Goal: Navigation & Orientation: Find specific page/section

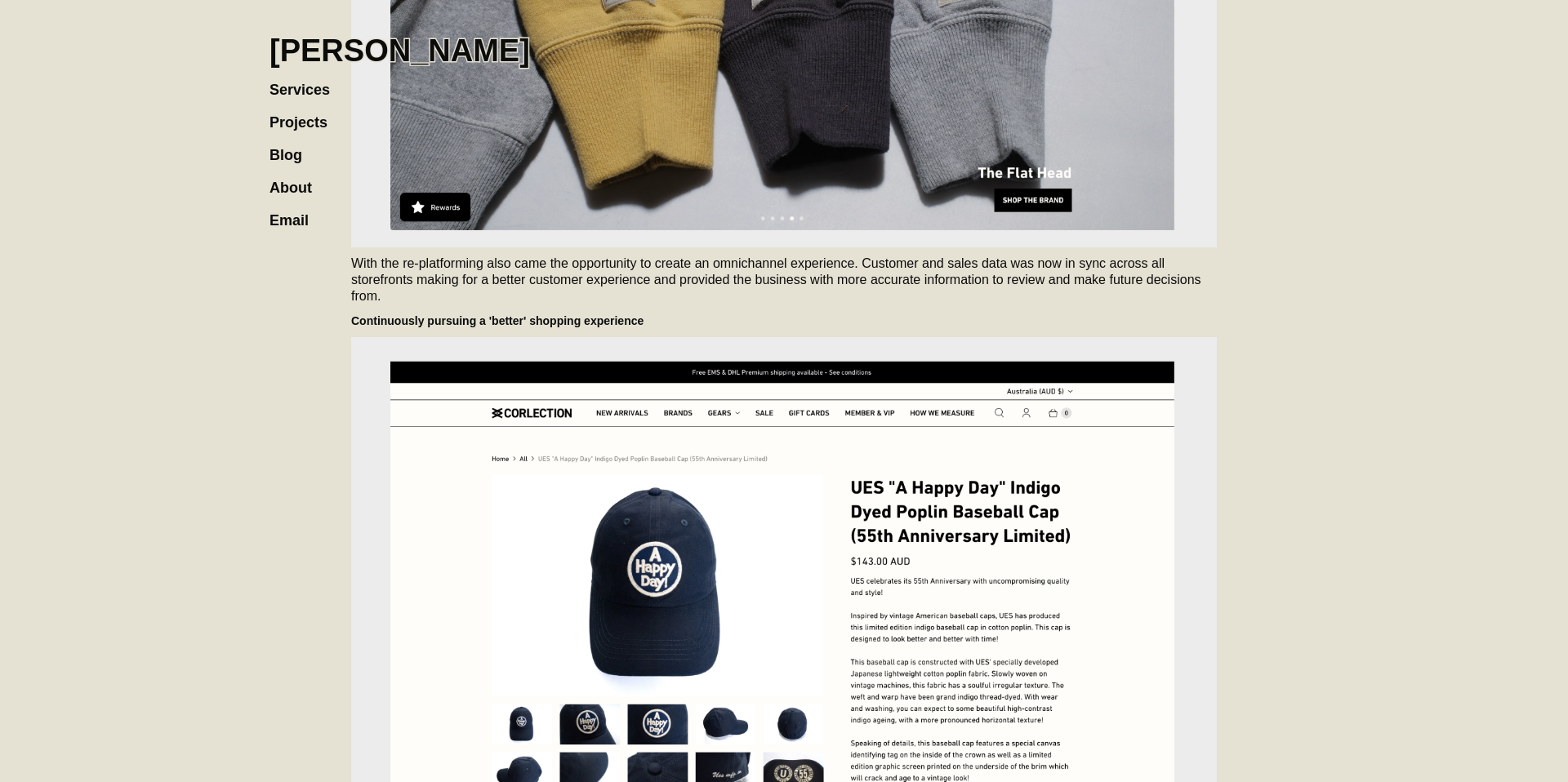
scroll to position [6066, 0]
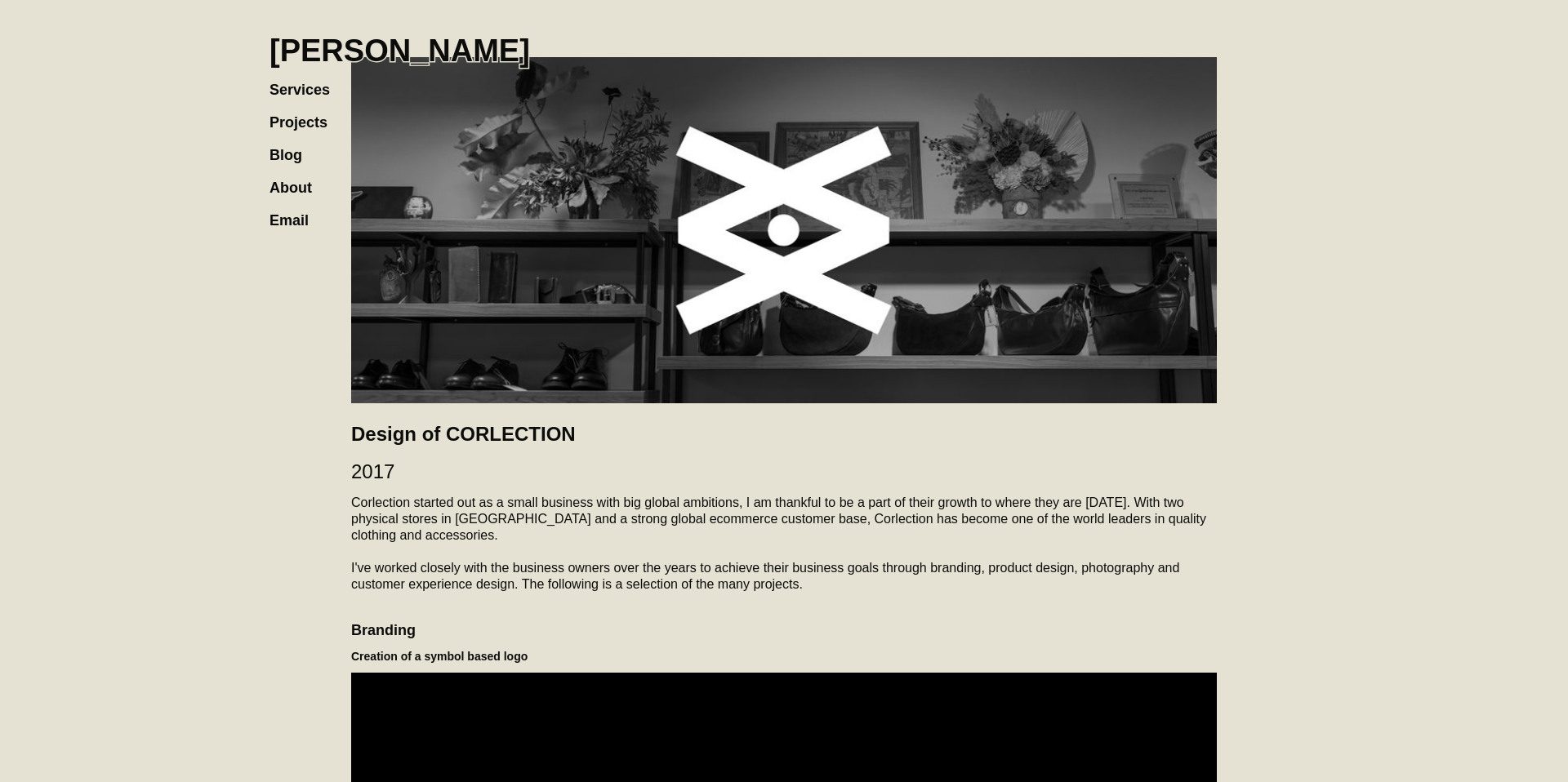
scroll to position [19, 0]
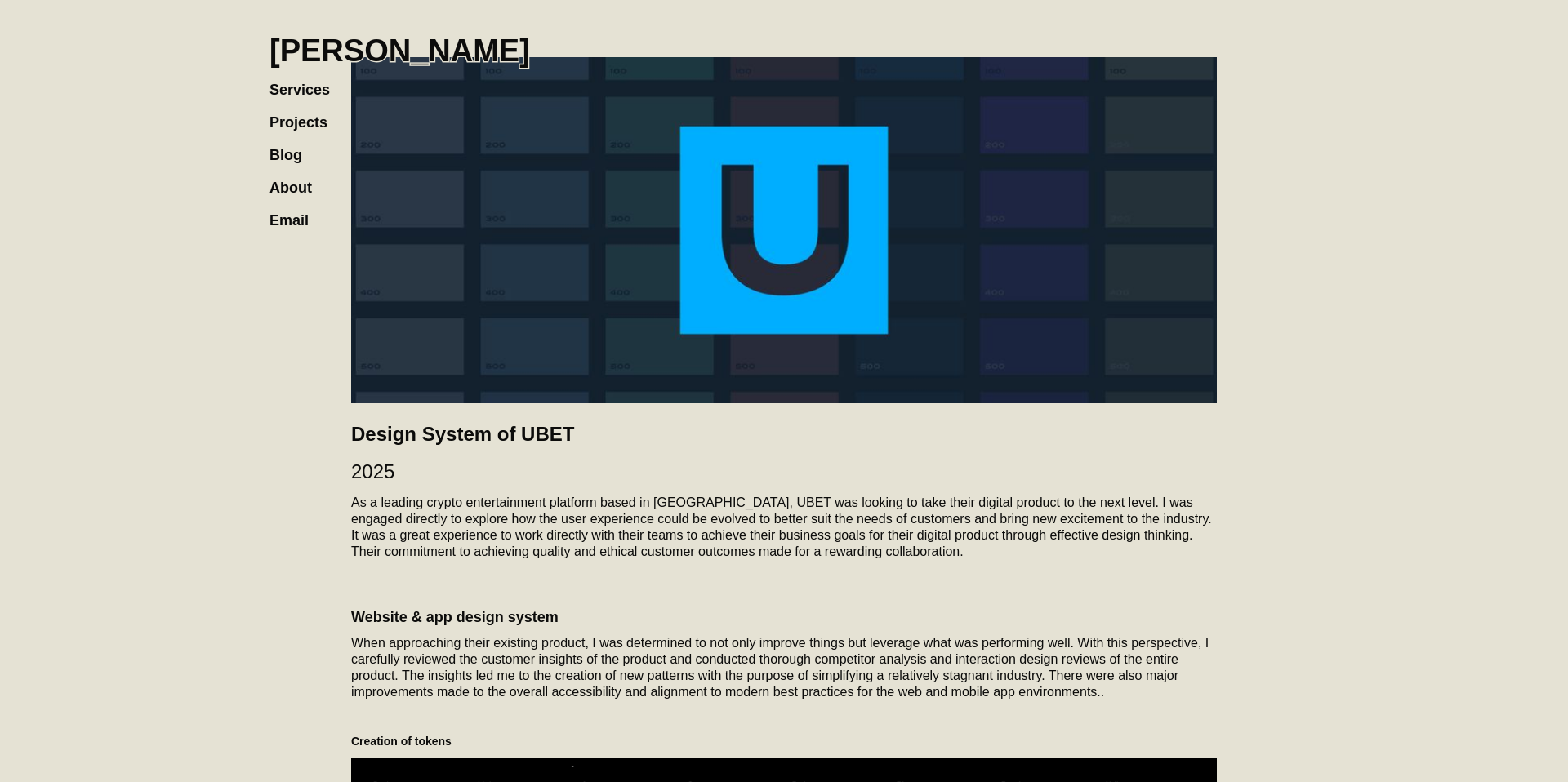
click at [282, 191] on link "About" at bounding box center [298, 179] width 58 height 33
